Goal: Check status: Check status

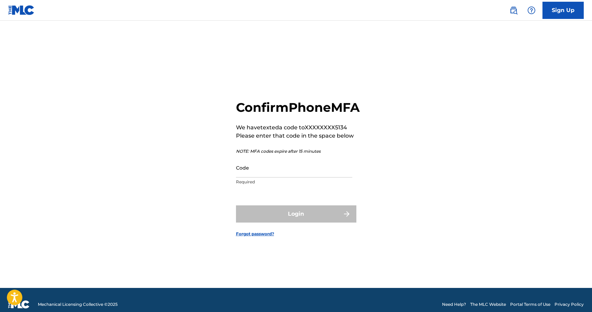
click at [284, 178] on input "Code" at bounding box center [294, 168] width 116 height 20
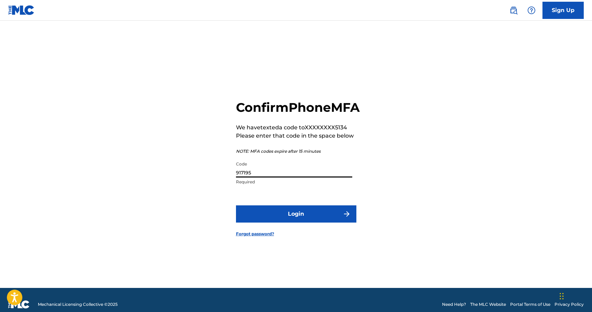
type input "917195"
click at [299, 220] on button "Login" at bounding box center [296, 214] width 120 height 17
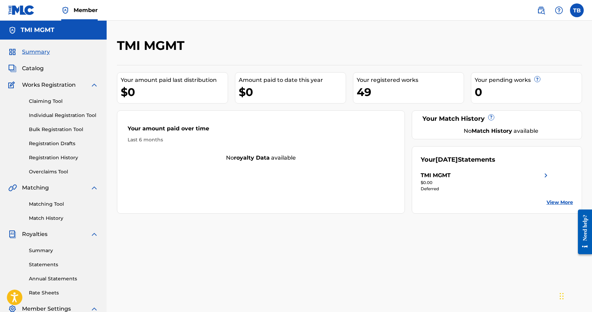
click at [556, 201] on link "View More" at bounding box center [560, 202] width 27 height 7
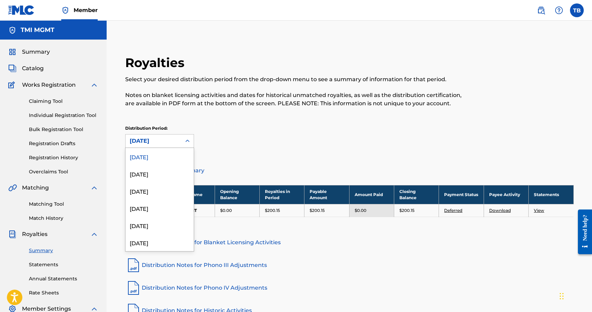
click at [186, 142] on icon at bounding box center [187, 141] width 7 height 7
click at [165, 177] on div "[DATE]" at bounding box center [160, 173] width 68 height 17
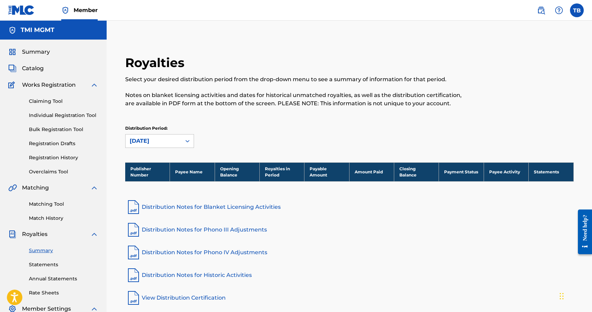
click at [176, 144] on div "[DATE]" at bounding box center [154, 141] width 48 height 8
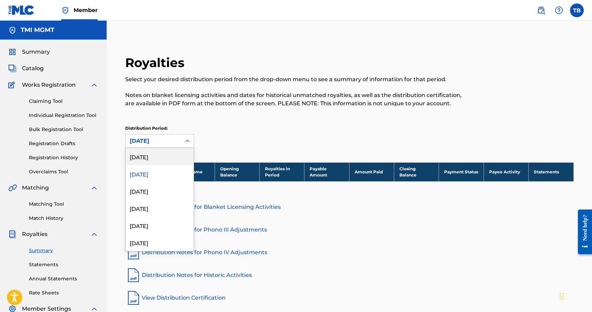
click at [166, 164] on div "[DATE]" at bounding box center [160, 156] width 68 height 17
